Goal: Task Accomplishment & Management: Complete application form

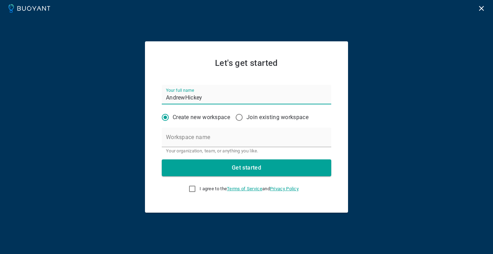
click at [240, 118] on input "Join existing workspace" at bounding box center [239, 117] width 15 height 15
radio input "true"
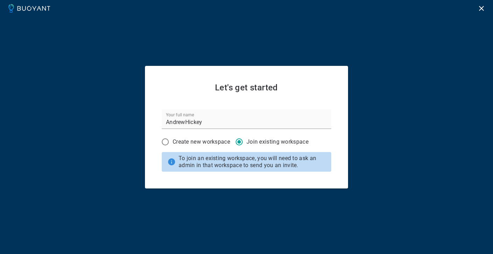
click at [167, 141] on input "Create new workspace" at bounding box center [165, 141] width 15 height 15
radio input "true"
radio input "false"
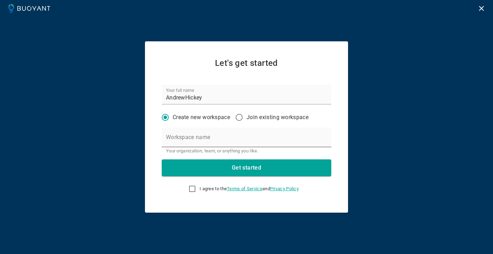
click at [192, 139] on input "Workspace name" at bounding box center [247, 137] width 170 height 20
type input "Siteimprove"
click at [191, 187] on input "I agree to the Terms of Service and Privacy Policy" at bounding box center [192, 189] width 8 height 8
checkbox input "true"
click at [250, 167] on h4 "Get started" at bounding box center [246, 167] width 29 height 7
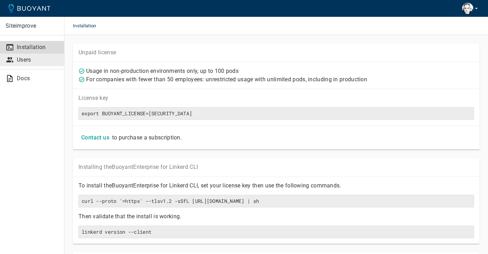
click at [25, 61] on p "Users" at bounding box center [38, 59] width 42 height 7
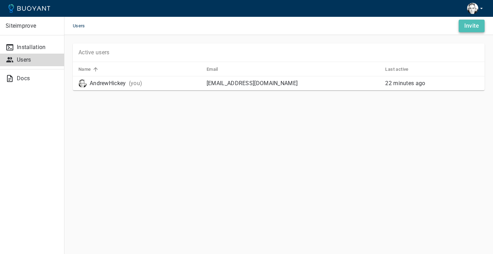
click at [467, 28] on h4 "Invite" at bounding box center [471, 25] width 15 height 7
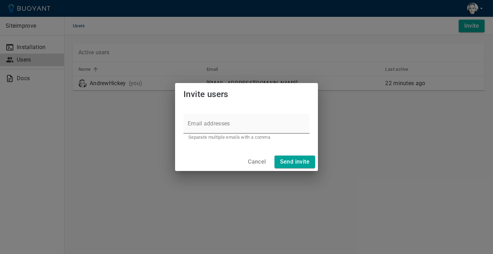
click at [207, 124] on label "Email addresses" at bounding box center [209, 123] width 42 height 8
click at [207, 124] on input "Email addresses" at bounding box center [247, 124] width 126 height 20
paste input "[PERSON_NAME] <[EMAIL_ADDRESS][DOMAIN_NAME]>; [PERSON_NAME] <[EMAIL_ADDRESS][DO…"
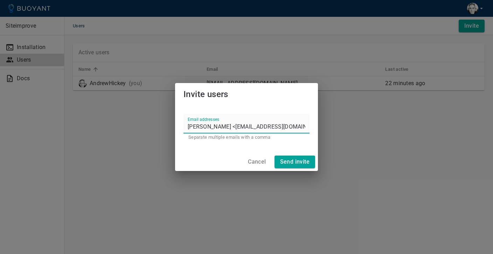
scroll to position [0, 212]
drag, startPoint x: 244, startPoint y: 125, endPoint x: 195, endPoint y: 125, distance: 48.7
click at [195, 125] on input "[PERSON_NAME] <[EMAIL_ADDRESS][DOMAIN_NAME]>; [PERSON_NAME] <[EMAIL_ADDRESS][DO…" at bounding box center [247, 124] width 126 height 20
click at [306, 125] on input "[PERSON_NAME] <[EMAIL_ADDRESS][DOMAIN_NAME]>; [PERSON_NAME] <[EMAIL_ADDRESS][DO…" at bounding box center [247, 124] width 126 height 20
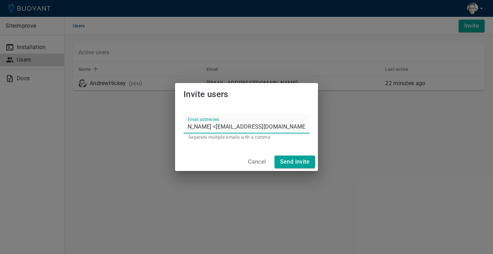
scroll to position [0, 161]
click at [245, 125] on input "[PERSON_NAME] <[EMAIL_ADDRESS][DOMAIN_NAME]>; [PERSON_NAME] <[EMAIL_ADDRESS][DO…" at bounding box center [247, 124] width 126 height 20
drag, startPoint x: 207, startPoint y: 128, endPoint x: 174, endPoint y: 128, distance: 33.6
click at [174, 128] on div "Invite users Email addresses [PERSON_NAME] <[EMAIL_ADDRESS][DOMAIN_NAME]>; [PER…" at bounding box center [246, 127] width 493 height 254
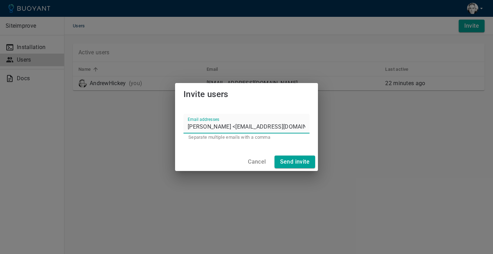
click at [223, 125] on input "[PERSON_NAME] <[EMAIL_ADDRESS][DOMAIN_NAME]>; [PERSON_NAME] <[EMAIL_ADDRESS][DO…" at bounding box center [247, 124] width 126 height 20
drag, startPoint x: 248, startPoint y: 125, endPoint x: 188, endPoint y: 128, distance: 59.2
click at [188, 128] on input "[PERSON_NAME] <[EMAIL_ADDRESS][DOMAIN_NAME]>; [PERSON_NAME] <[EMAIL_ADDRESS][DO…" at bounding box center [247, 124] width 126 height 20
click at [248, 125] on input "[EMAIL_ADDRESS][DOMAIN_NAME]>; [PERSON_NAME] <[EMAIL_ADDRESS][DOMAIN_NAME],[EMA…" at bounding box center [247, 124] width 126 height 20
click at [277, 127] on input "[EMAIL_ADDRESS][DOMAIN_NAME],[PERSON_NAME] <[EMAIL_ADDRESS][DOMAIN_NAME],[EMAIL…" at bounding box center [247, 124] width 126 height 20
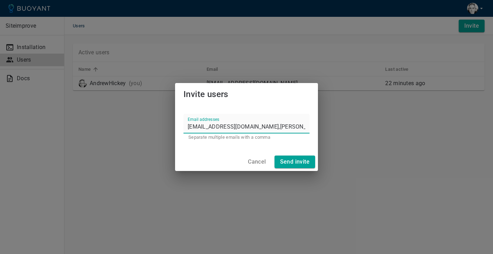
drag, startPoint x: 277, startPoint y: 127, endPoint x: 245, endPoint y: 127, distance: 31.9
click at [245, 127] on input "[EMAIL_ADDRESS][DOMAIN_NAME],[PERSON_NAME] <[EMAIL_ADDRESS][DOMAIN_NAME],[EMAIL…" at bounding box center [247, 124] width 126 height 20
click at [268, 127] on input "[EMAIL_ADDRESS][DOMAIN_NAME],[EMAIL_ADDRESS][DOMAIN_NAME],[EMAIL_ADDRESS][DOMAI…" at bounding box center [247, 124] width 126 height 20
type input "[EMAIL_ADDRESS][DOMAIN_NAME],[EMAIL_ADDRESS][DOMAIN_NAME],[EMAIL_ADDRESS][DOMAI…"
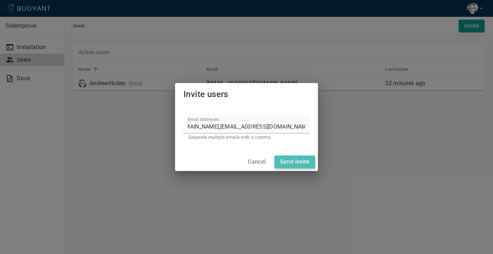
click at [291, 161] on h4 "Send invite" at bounding box center [294, 161] width 29 height 7
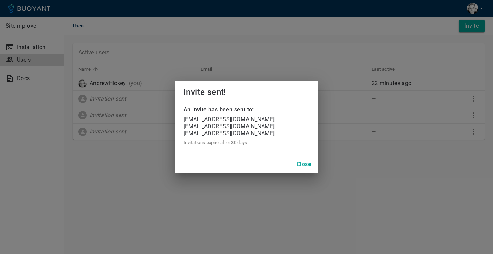
click at [301, 167] on h4 "Close" at bounding box center [304, 164] width 15 height 7
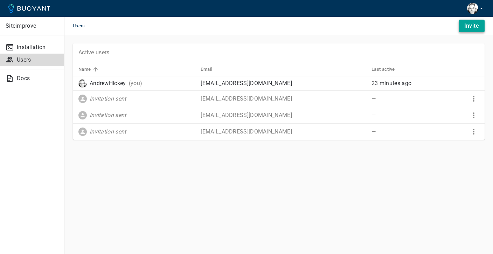
click at [470, 23] on h4 "Invite" at bounding box center [471, 25] width 15 height 7
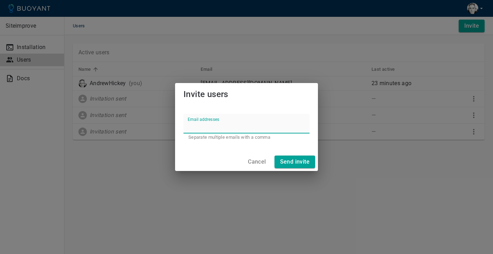
click at [218, 126] on input "Email addresses" at bounding box center [247, 124] width 126 height 20
click at [260, 127] on input "[EMAIL_ADDRESS][DOMAIN_NAME]," at bounding box center [247, 124] width 126 height 20
paste input "[EMAIL_ADDRESS][DOMAIN_NAME]"
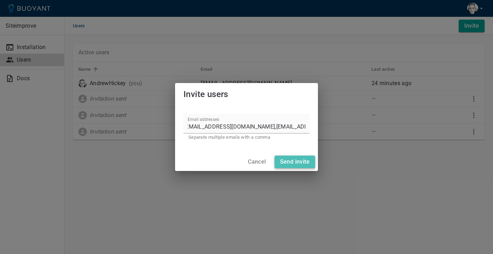
click at [288, 161] on h4 "Send invite" at bounding box center [294, 161] width 29 height 7
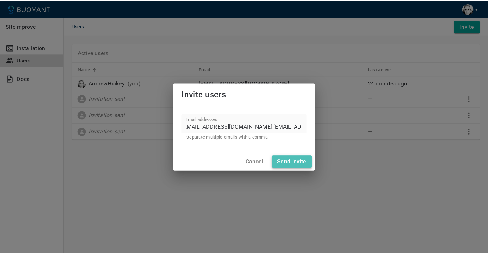
scroll to position [0, 0]
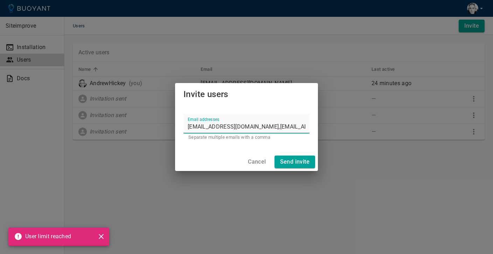
click at [250, 126] on input "[EMAIL_ADDRESS][DOMAIN_NAME],[EMAIL_ADDRESS][DOMAIN_NAME]" at bounding box center [247, 124] width 126 height 20
drag, startPoint x: 250, startPoint y: 126, endPoint x: 184, endPoint y: 129, distance: 66.3
click at [184, 129] on input "[EMAIL_ADDRESS][DOMAIN_NAME],[EMAIL_ADDRESS][DOMAIN_NAME]" at bounding box center [247, 124] width 126 height 20
type input "[EMAIL_ADDRESS][DOMAIN_NAME]"
click at [289, 163] on h4 "Send invite" at bounding box center [294, 161] width 29 height 7
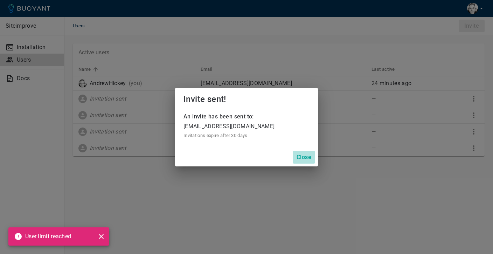
click at [297, 159] on h4 "Close" at bounding box center [304, 157] width 15 height 7
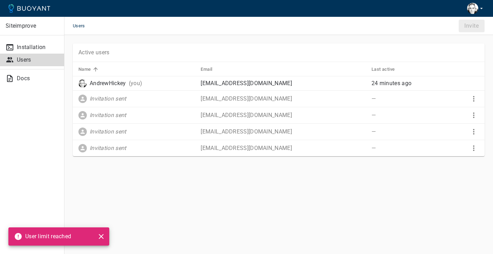
click at [104, 237] on icon "close" at bounding box center [101, 236] width 8 height 8
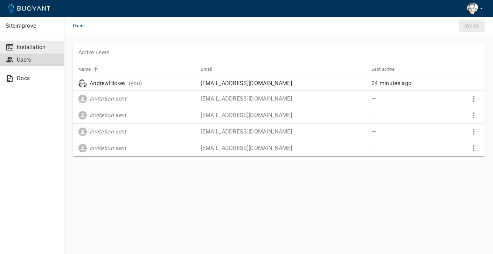
click at [21, 46] on p "Installation" at bounding box center [38, 47] width 42 height 7
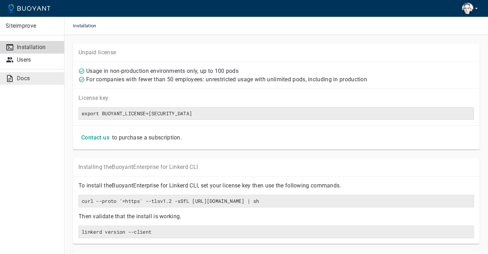
click at [34, 80] on p "Docs" at bounding box center [38, 78] width 42 height 7
